Goal: Task Accomplishment & Management: Manage account settings

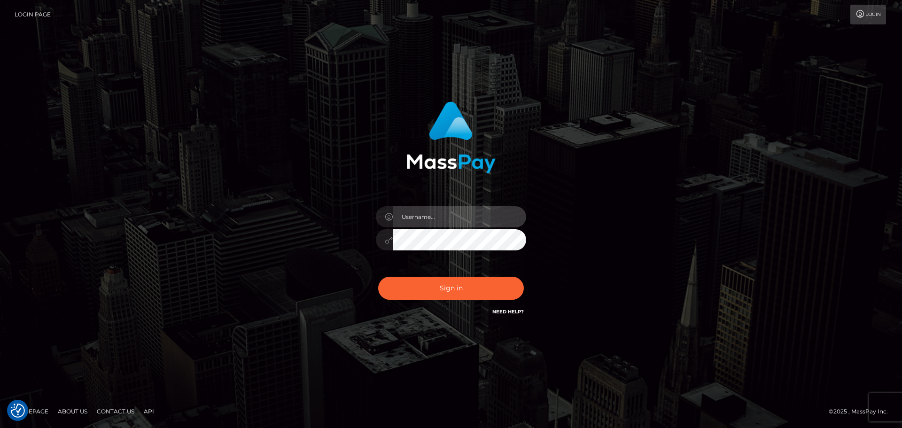
click at [458, 209] on input "text" at bounding box center [459, 216] width 133 height 21
type input "dmitry.ts"
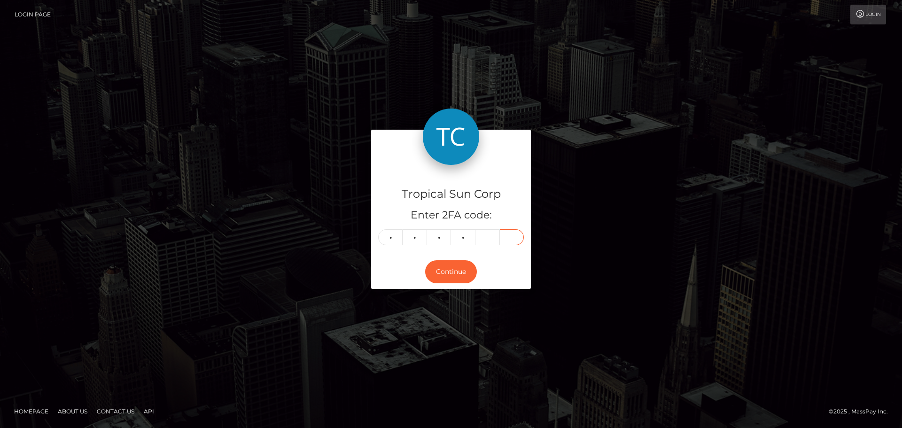
type input "2"
type input "4"
